Goal: Information Seeking & Learning: Find specific page/section

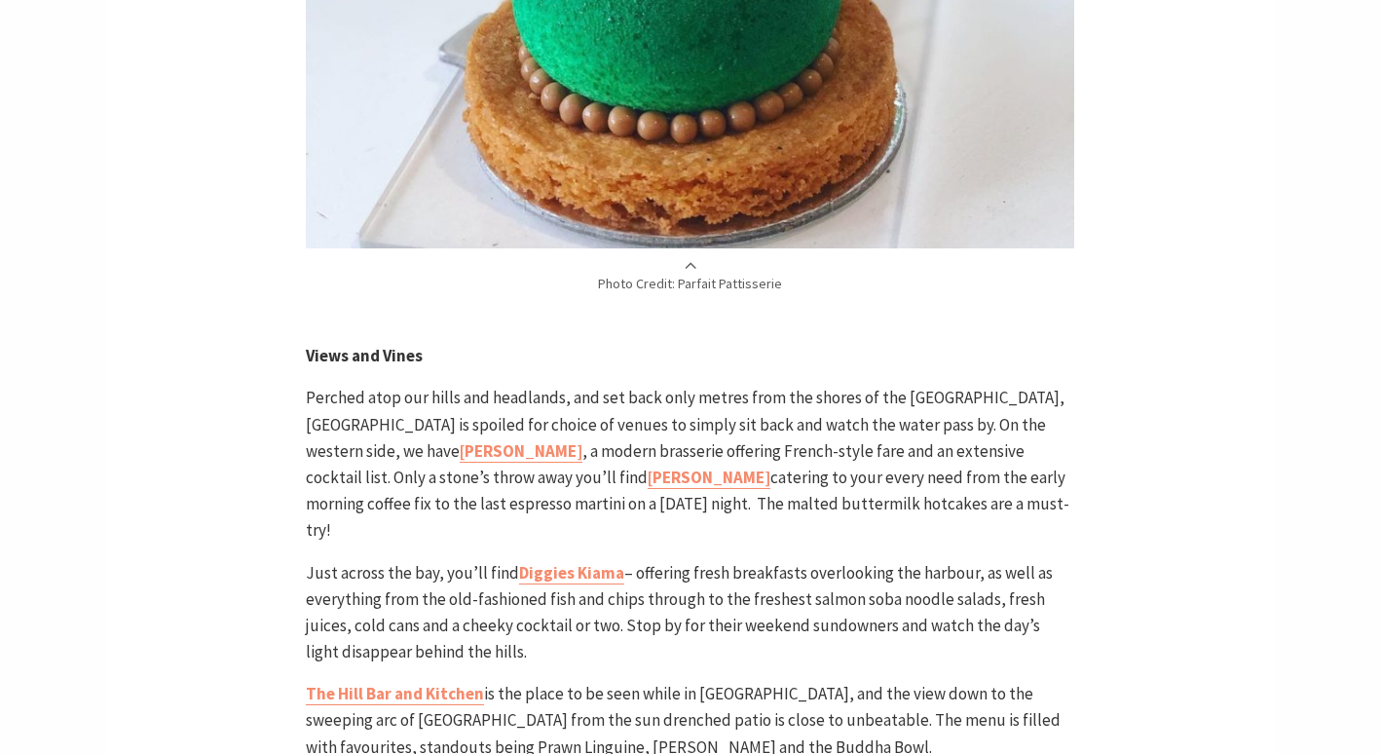
scroll to position [5549, 0]
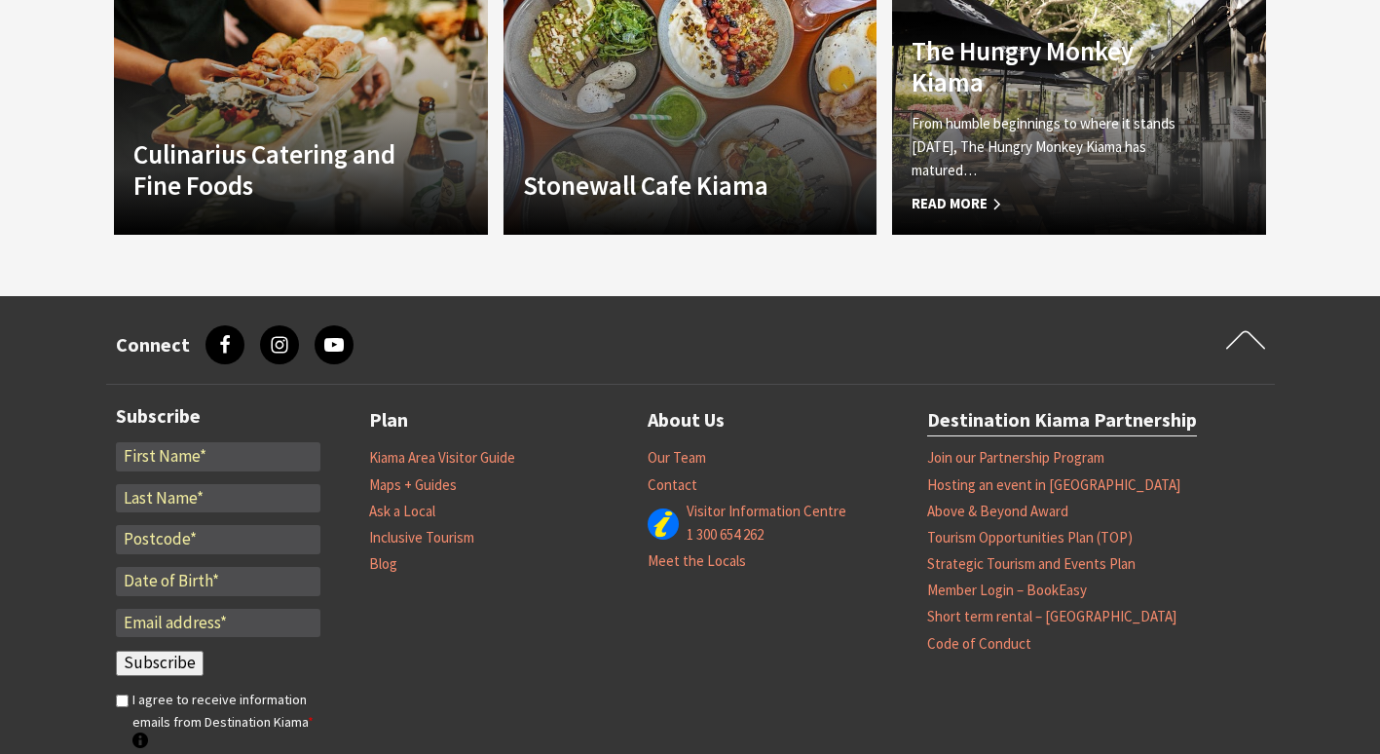
scroll to position [2142, 0]
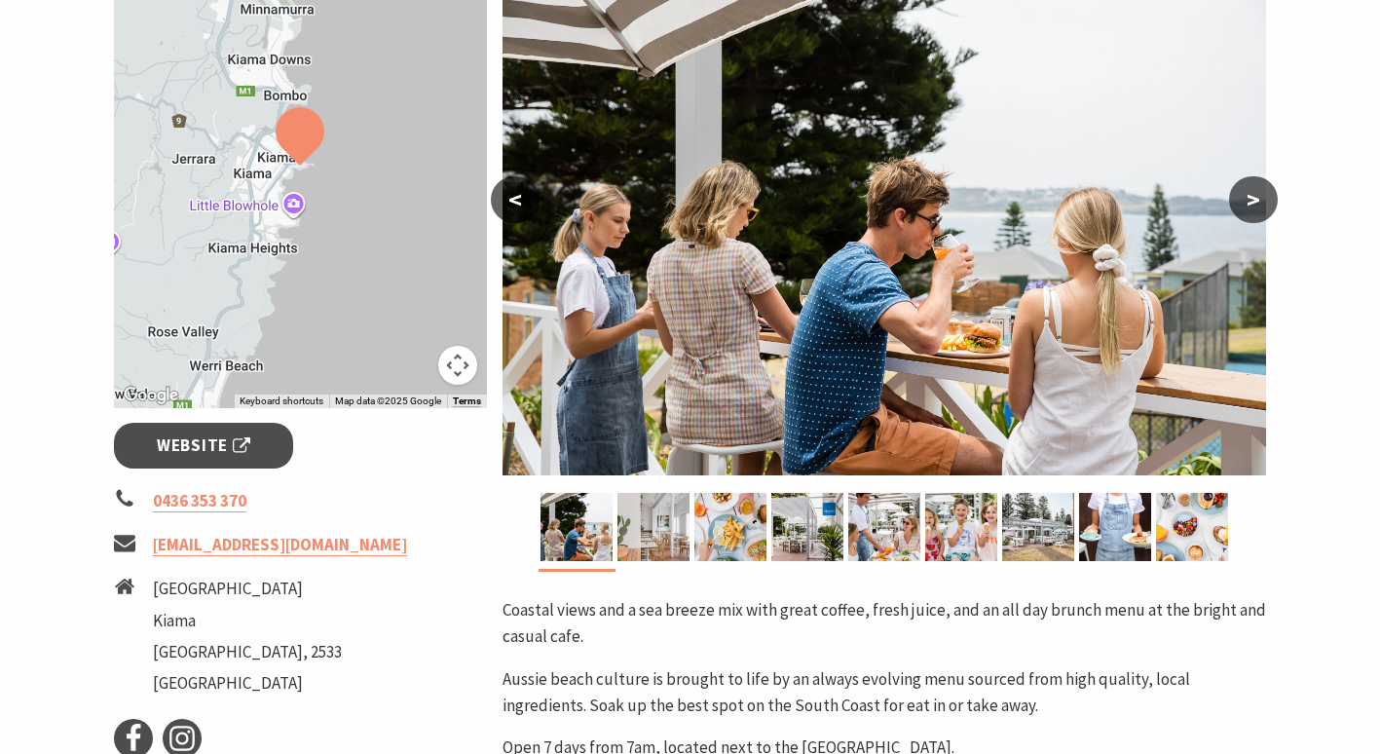
scroll to position [389, 0]
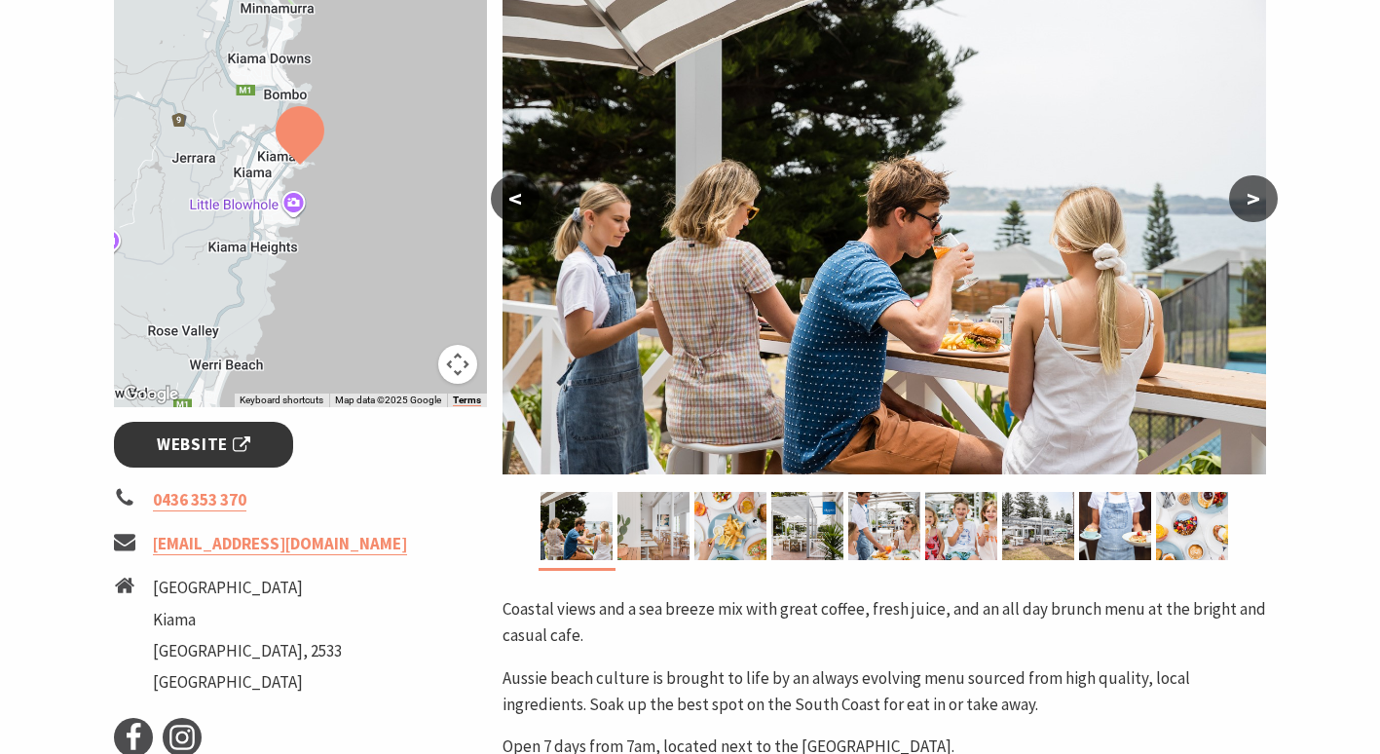
click at [202, 438] on span "Website" at bounding box center [203, 444] width 93 height 26
